Goal: Task Accomplishment & Management: Complete application form

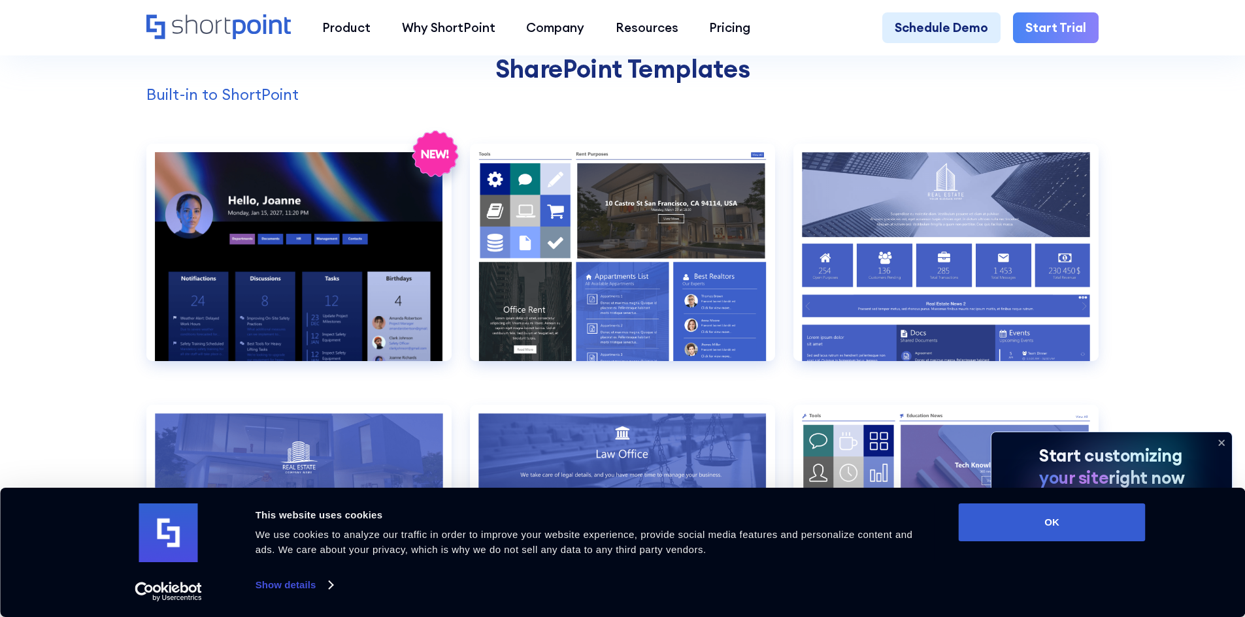
scroll to position [1372, 0]
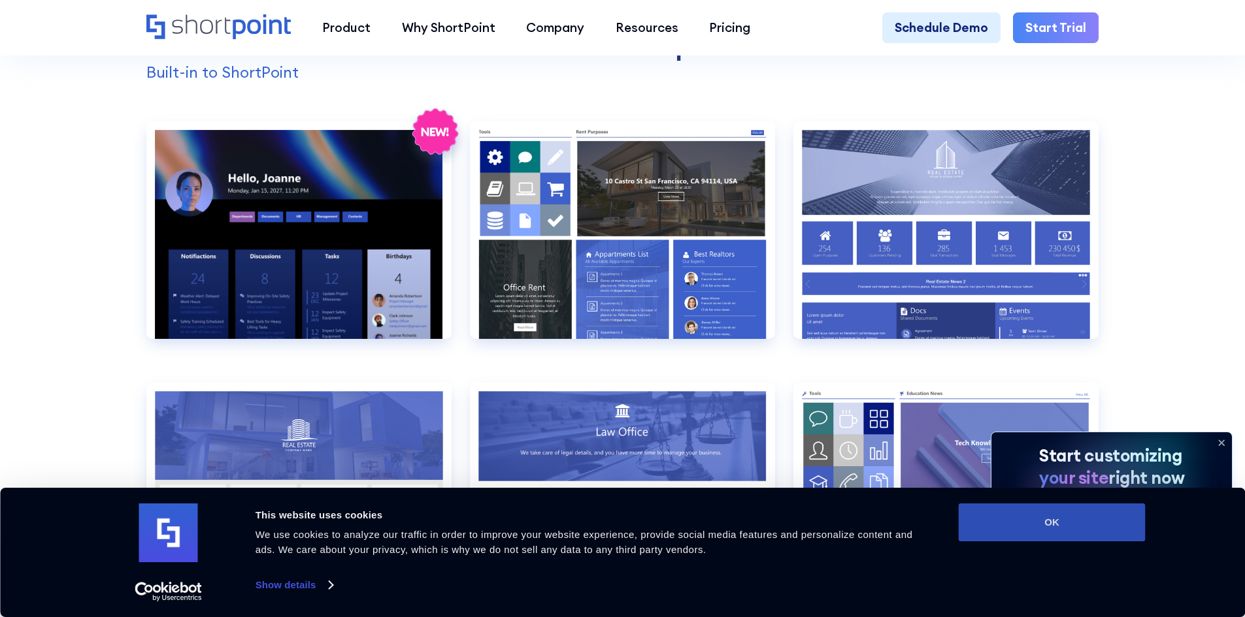
click at [1083, 510] on button "OK" at bounding box center [1052, 523] width 187 height 38
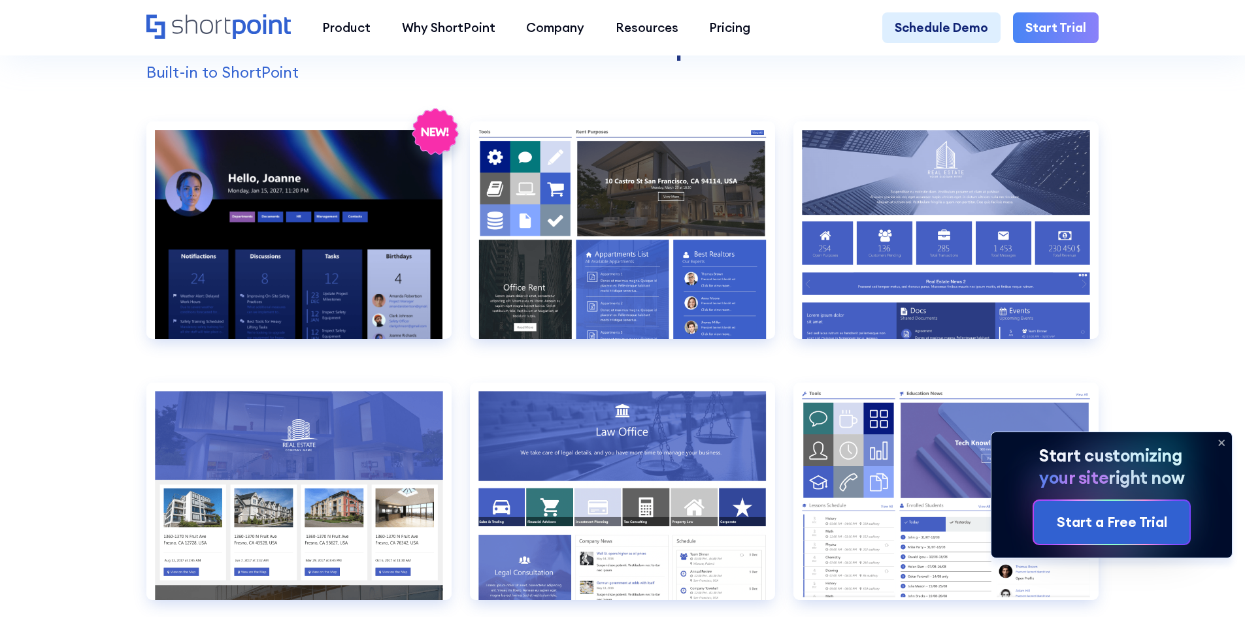
scroll to position [0, 0]
click at [1120, 526] on div "Start a Free Trial" at bounding box center [1112, 522] width 110 height 21
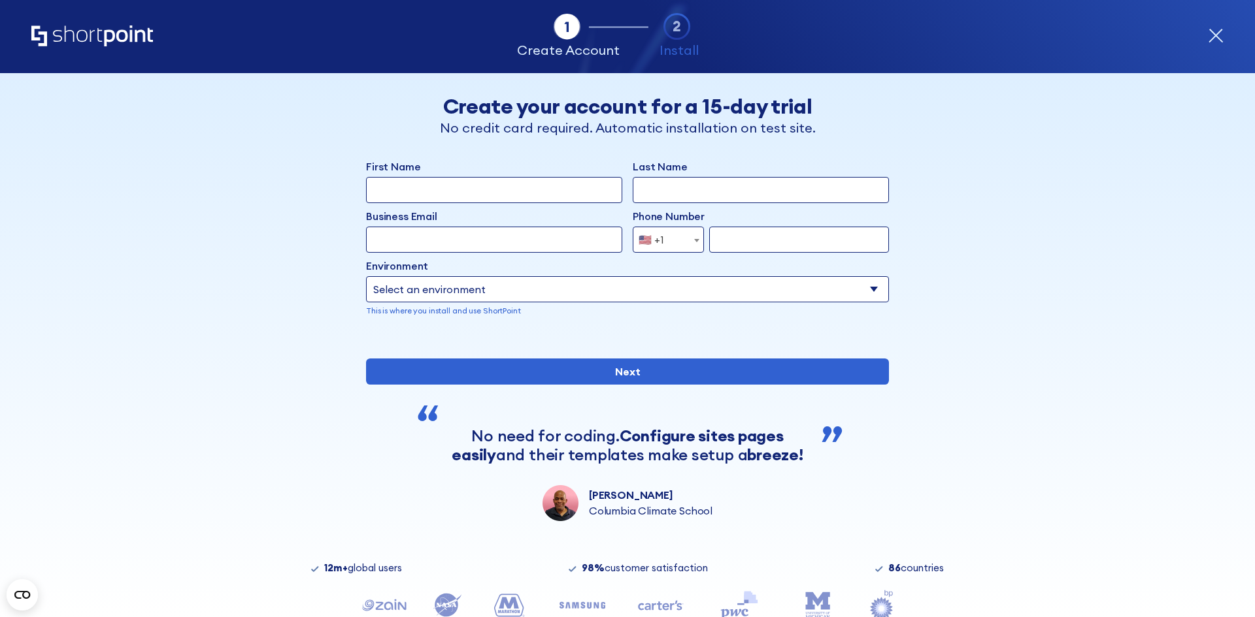
click at [532, 191] on input "First Name" at bounding box center [494, 190] width 256 height 26
type input "Baker"
type input "Knight"
type input "bakerknight01@gmail.com"
type input "7272593236"
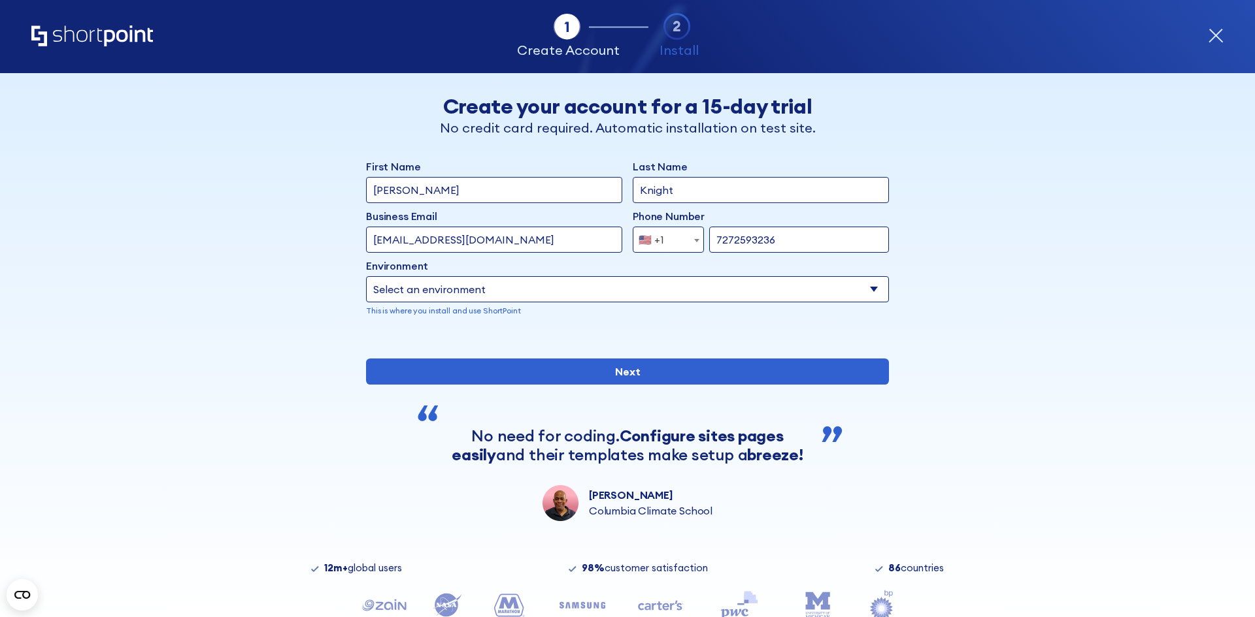
click at [497, 293] on select "Select an environment Microsoft 365 SharePoint Online SharePoint 2019 (On-Premi…" at bounding box center [627, 289] width 523 height 26
select select "SharePoint Online"
click at [366, 276] on select "Select an environment Microsoft 365 SharePoint Online SharePoint 2019 (On-Premi…" at bounding box center [627, 289] width 523 height 26
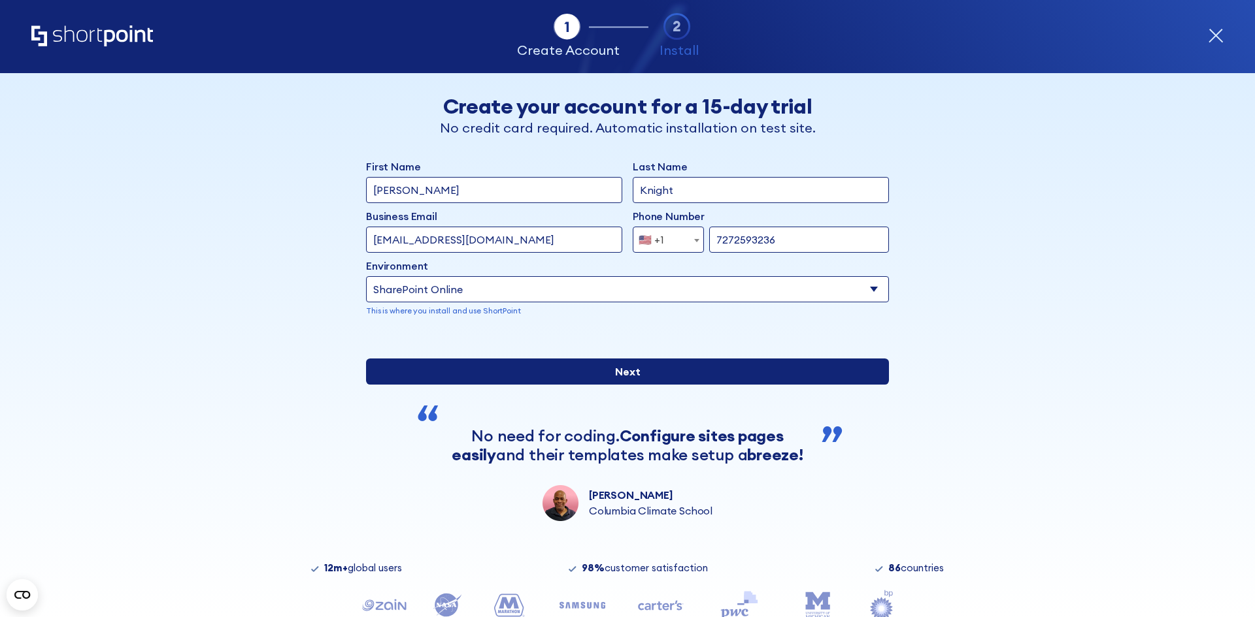
click at [648, 385] on input "Next" at bounding box center [627, 372] width 523 height 26
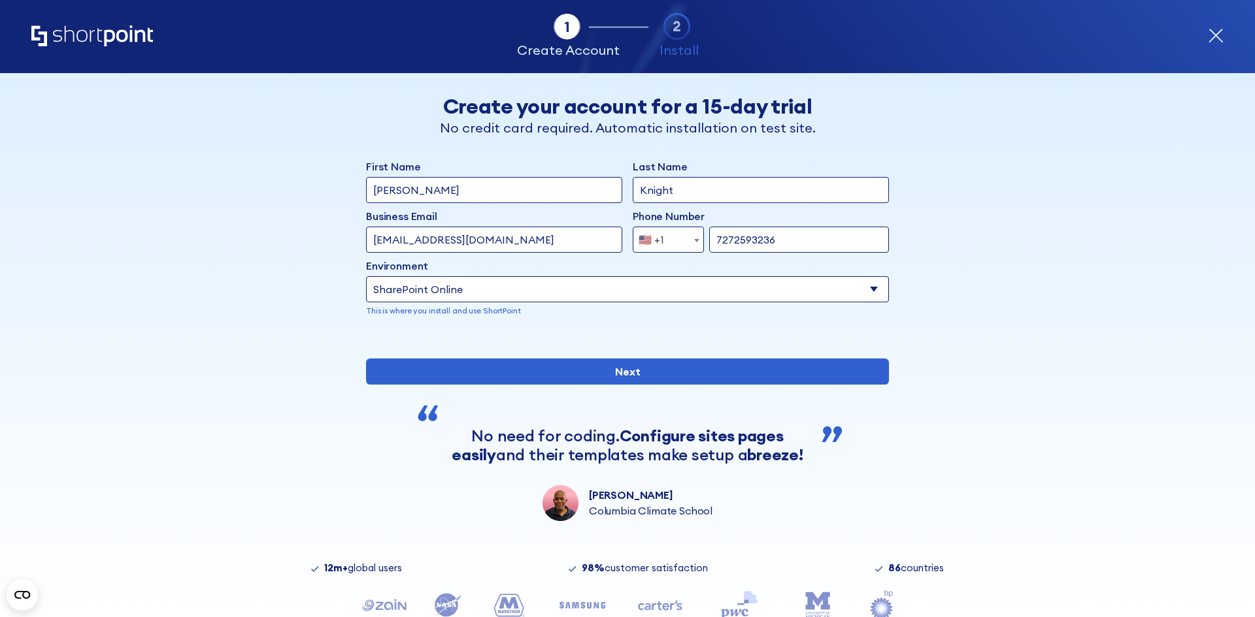
drag, startPoint x: 542, startPoint y: 230, endPoint x: 337, endPoint y: 239, distance: 204.7
click at [337, 239] on div "Back Back Create your account for a 15-day trial No credit card required. Autom…" at bounding box center [627, 297] width 800 height 448
type input "baker.knight@trustroofing.com"
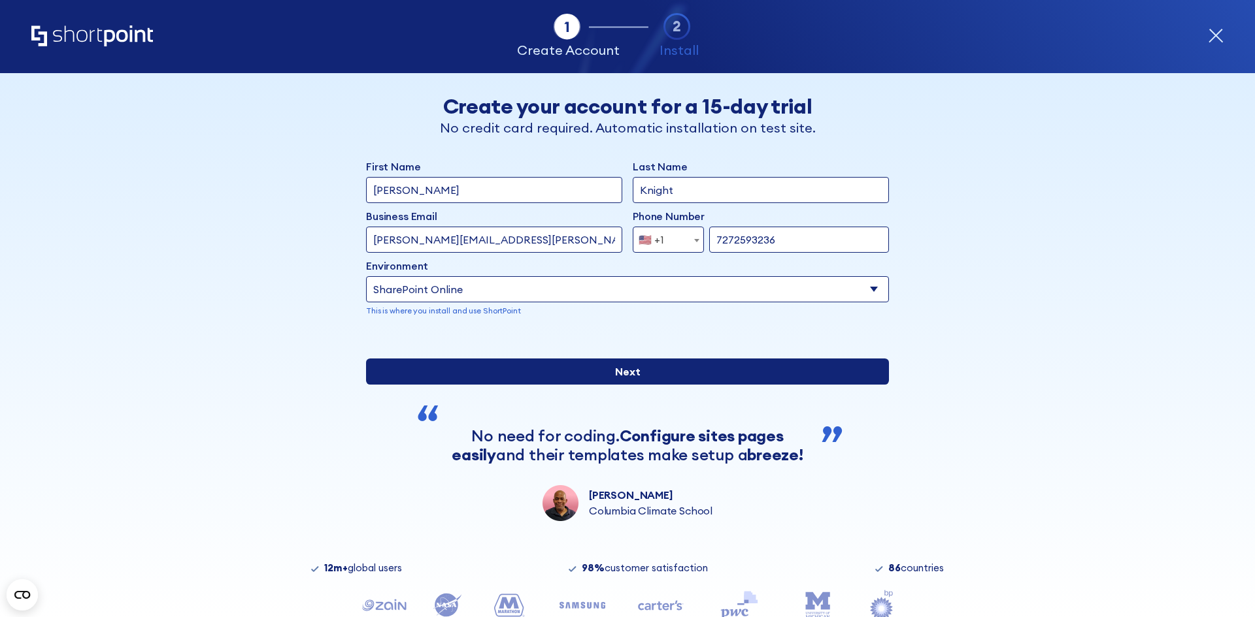
click at [546, 385] on input "Next" at bounding box center [627, 372] width 523 height 26
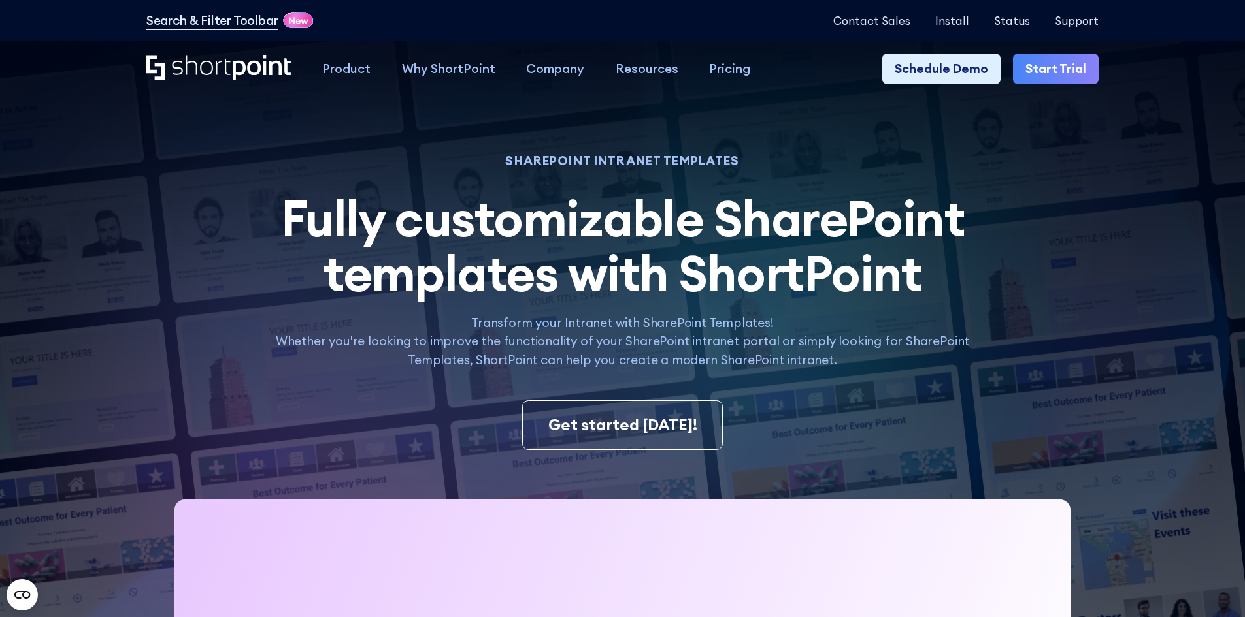
click at [278, 69] on icon "Home" at bounding box center [262, 68] width 58 height 25
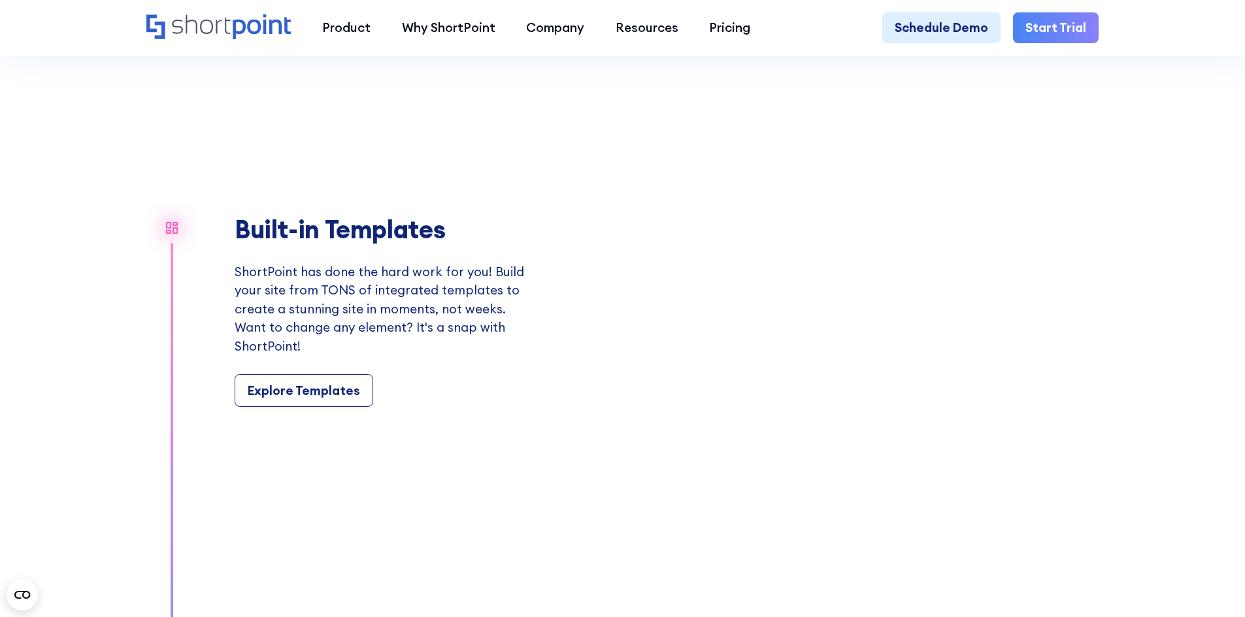
scroll to position [1503, 0]
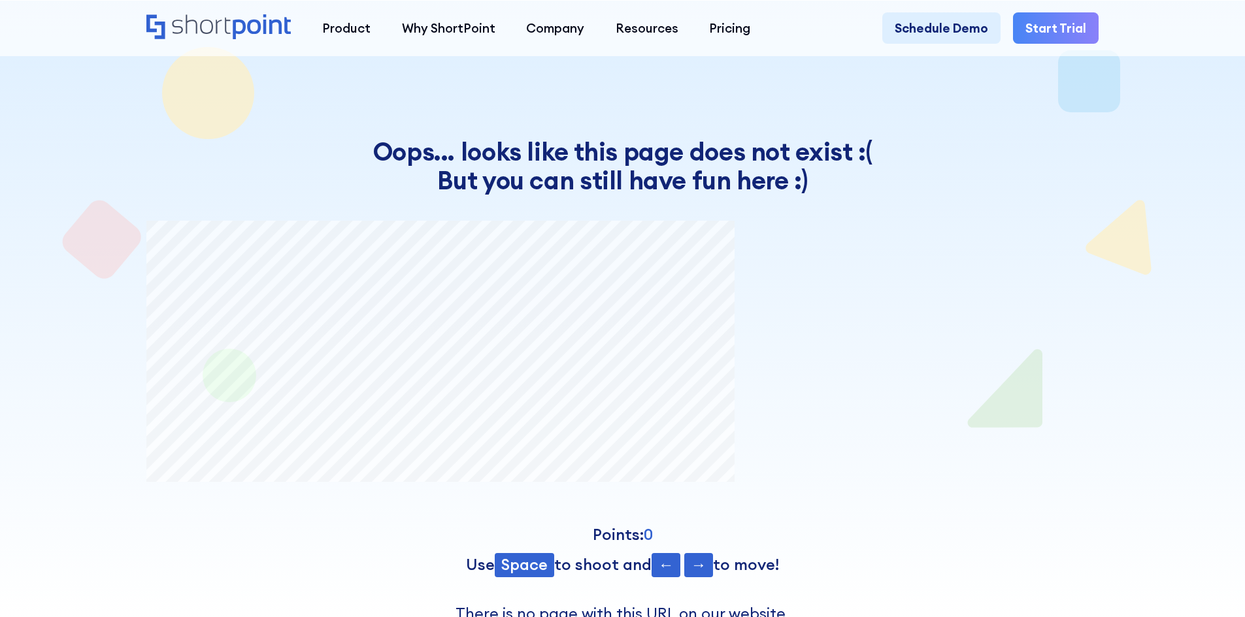
scroll to position [56, 0]
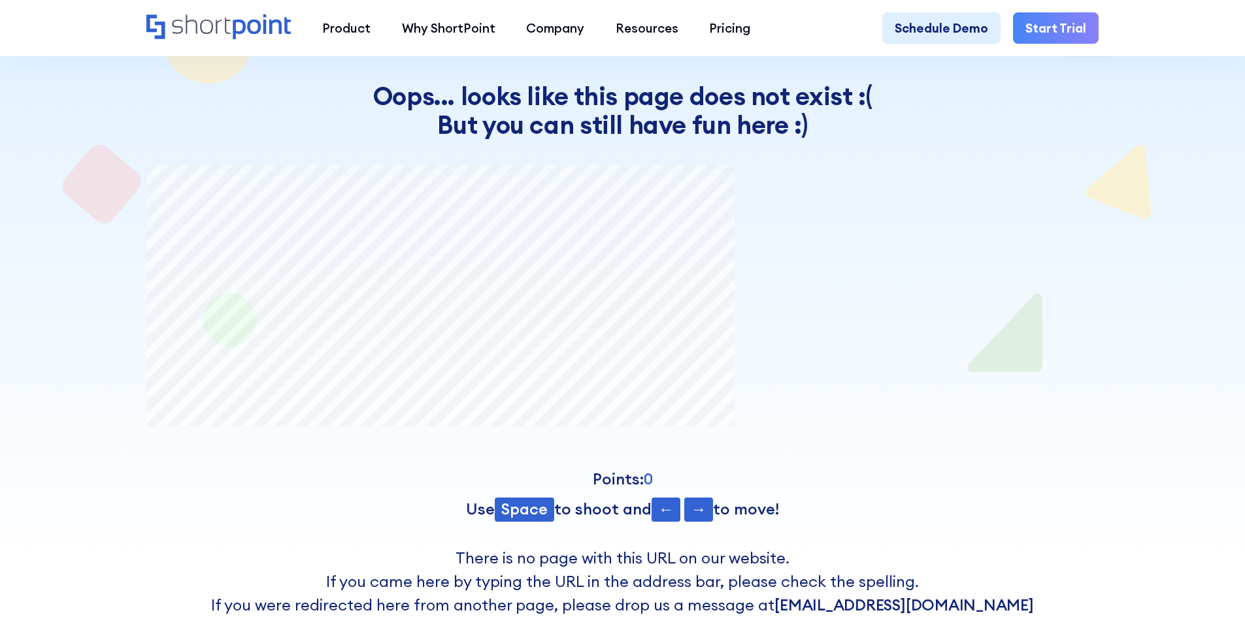
click at [697, 512] on span "→" at bounding box center [698, 510] width 29 height 24
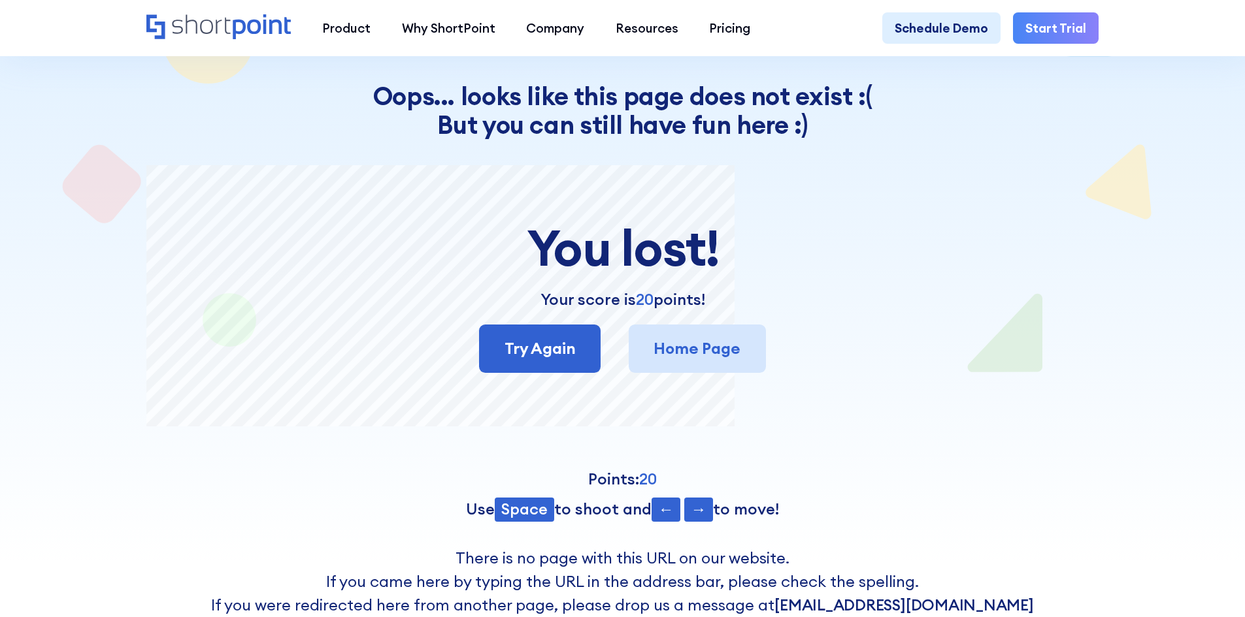
click at [667, 340] on link "Home Page" at bounding box center [697, 349] width 137 height 48
click at [693, 348] on link "Home Page" at bounding box center [697, 349] width 137 height 48
